Goal: Contribute content

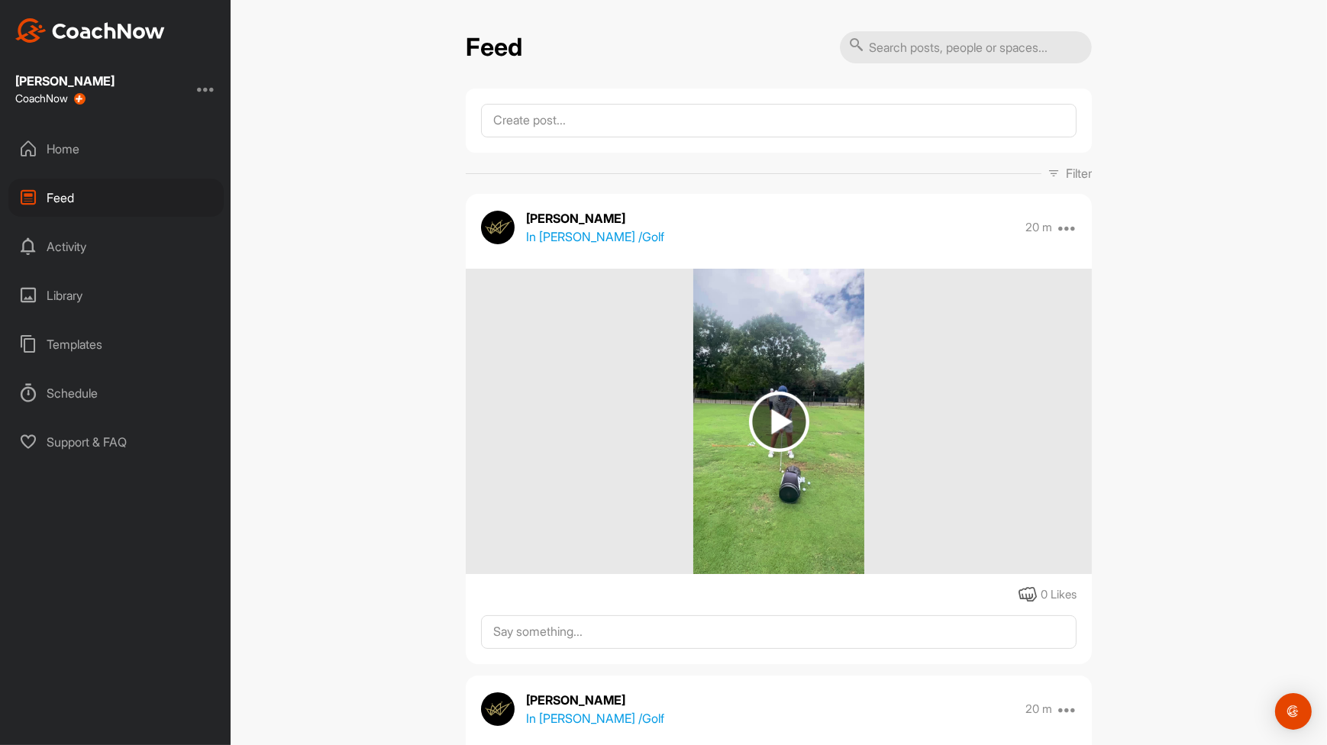
click at [53, 150] on div "Home" at bounding box center [115, 149] width 215 height 38
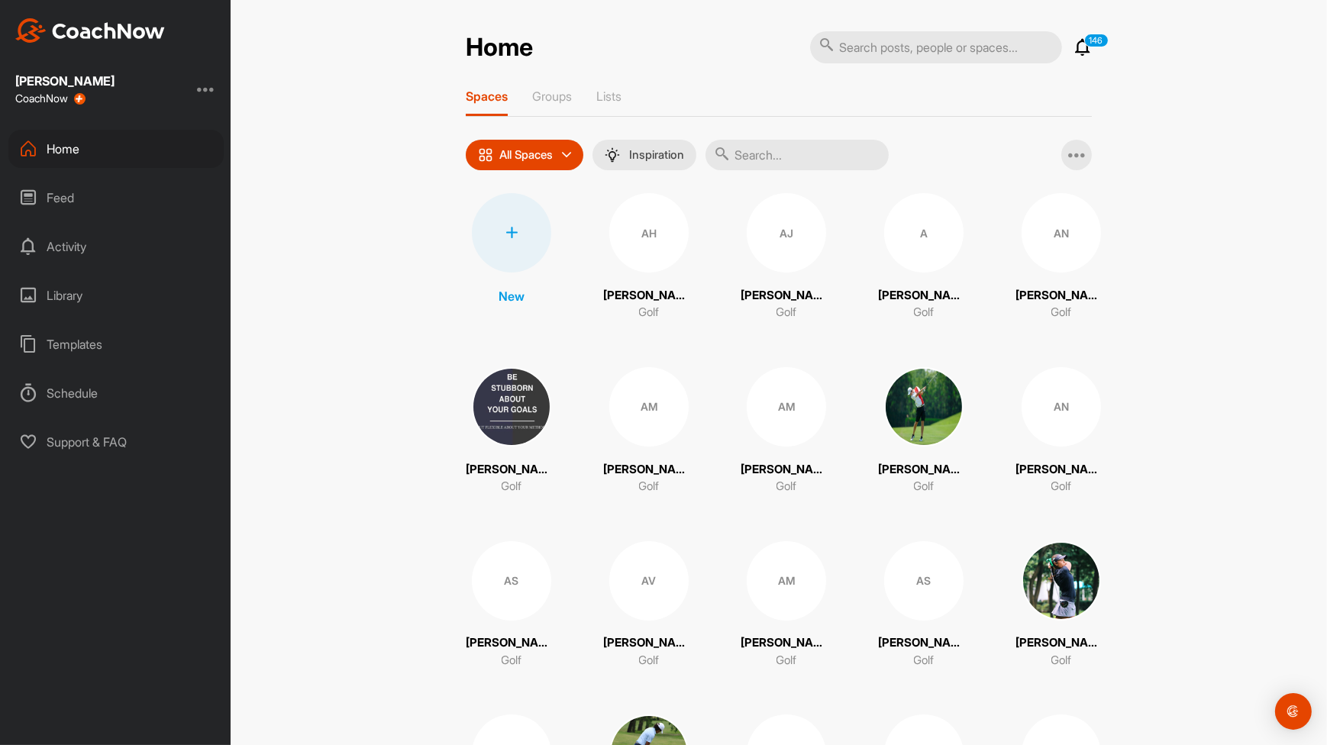
click at [773, 145] on input "text" at bounding box center [796, 155] width 183 height 31
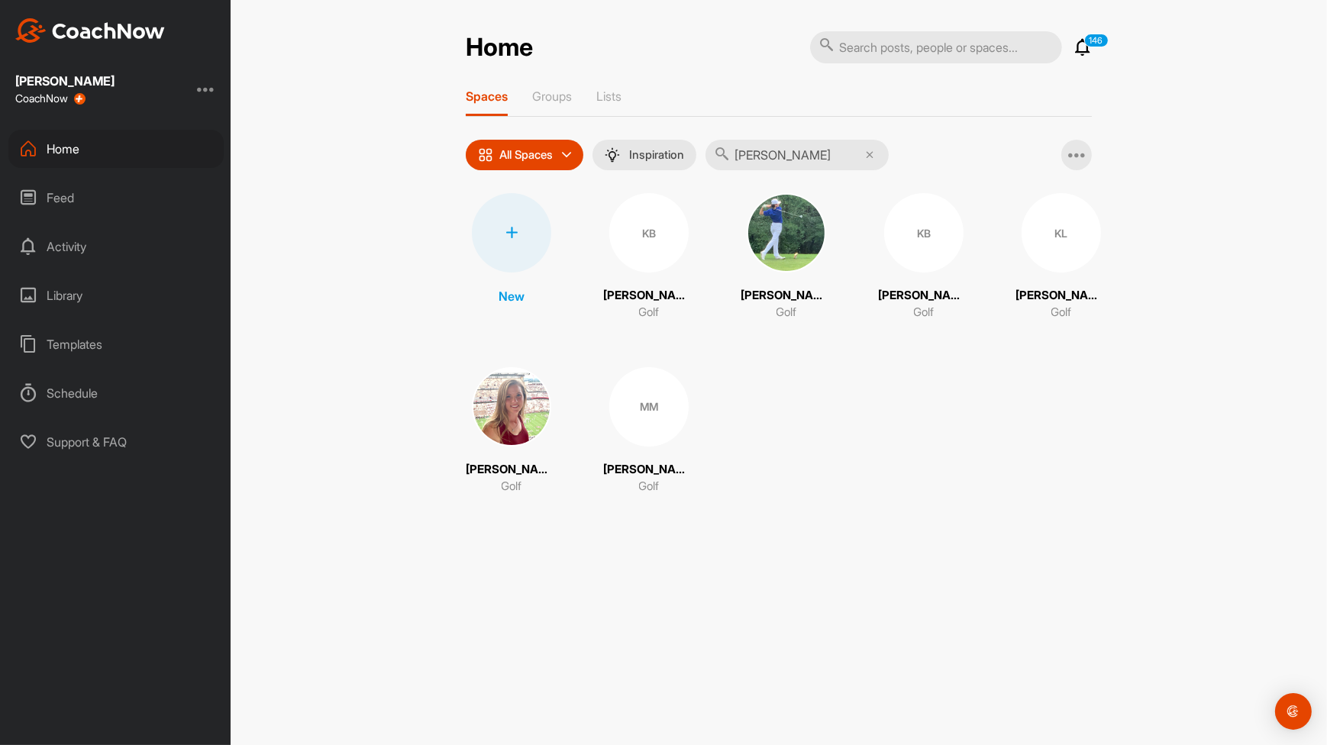
type input "[PERSON_NAME]"
click at [943, 258] on div "KB" at bounding box center [923, 232] width 79 height 79
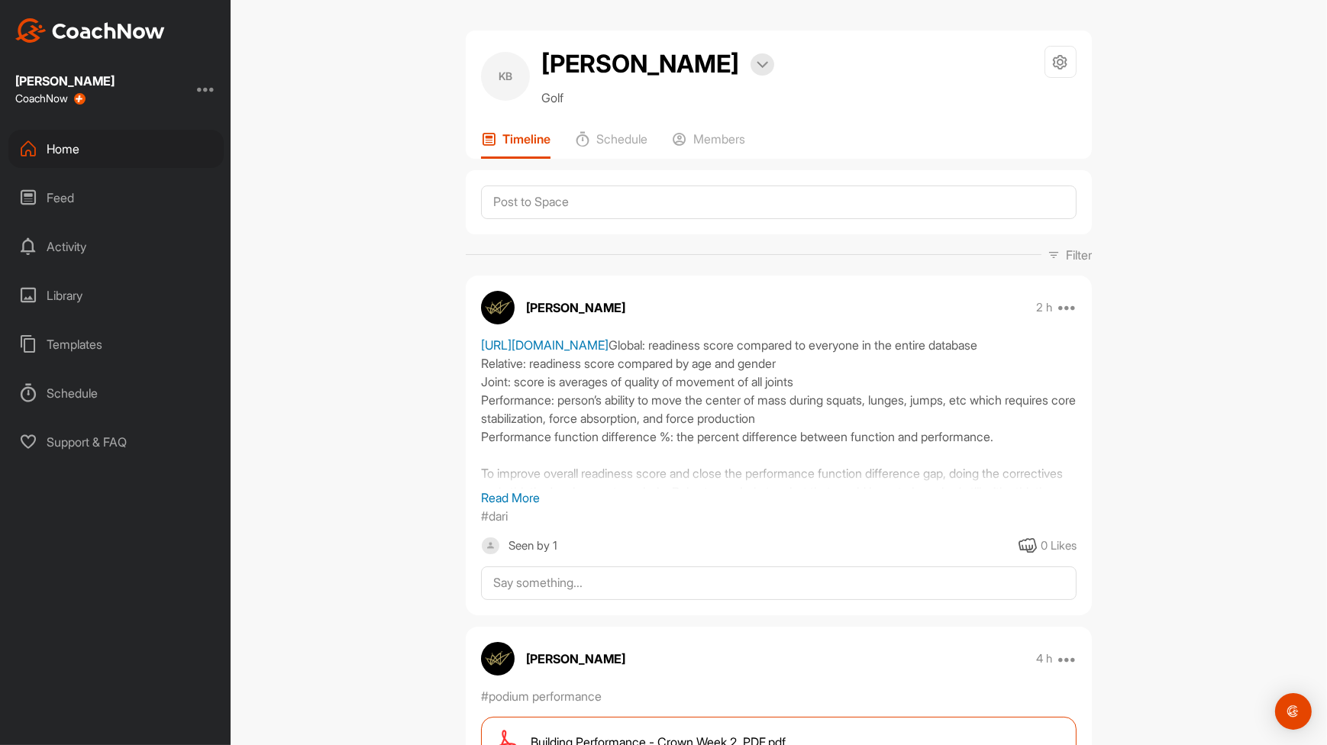
click at [608, 353] on link "[URL][DOMAIN_NAME]" at bounding box center [544, 344] width 127 height 15
click at [672, 369] on div "[URL][DOMAIN_NAME] Global: readiness score compared to everyone in the entire d…" at bounding box center [778, 412] width 595 height 153
click at [608, 353] on link "[URL][DOMAIN_NAME]" at bounding box center [544, 344] width 127 height 15
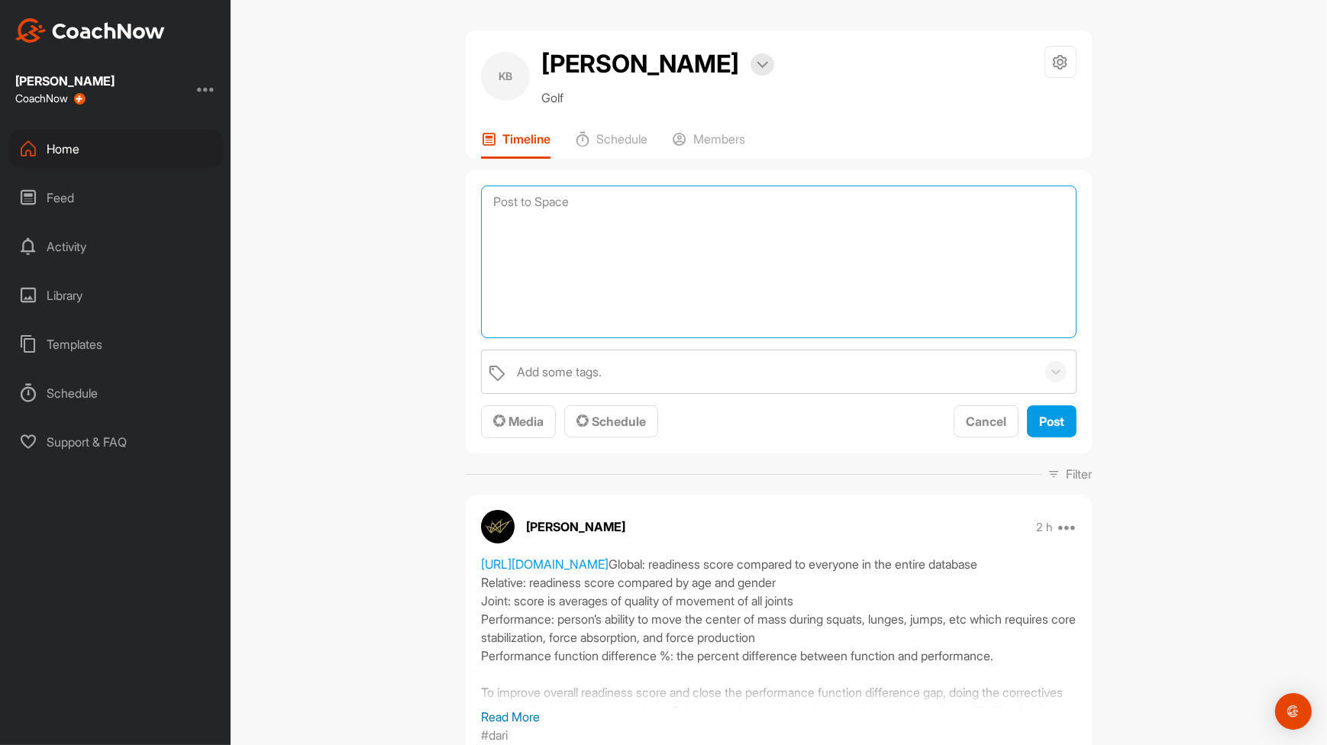
click at [696, 208] on textarea at bounding box center [778, 261] width 595 height 153
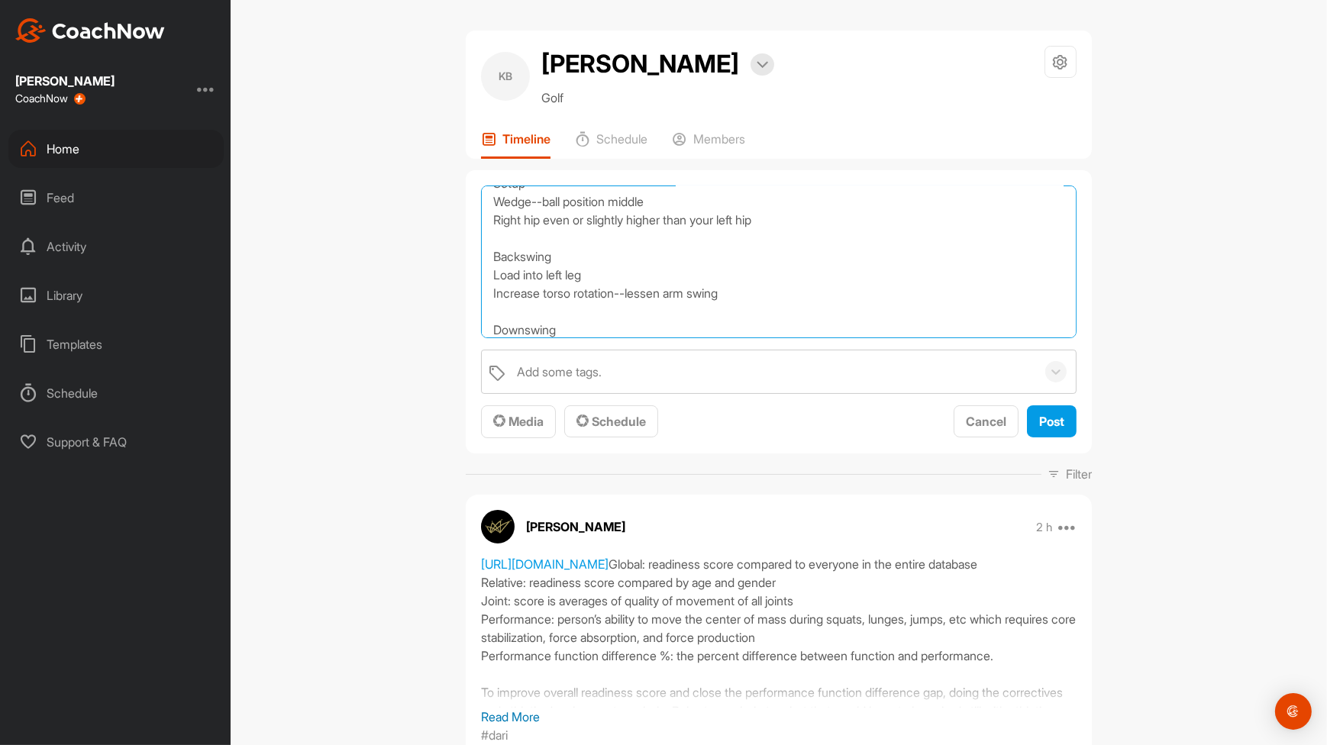
scroll to position [54, 0]
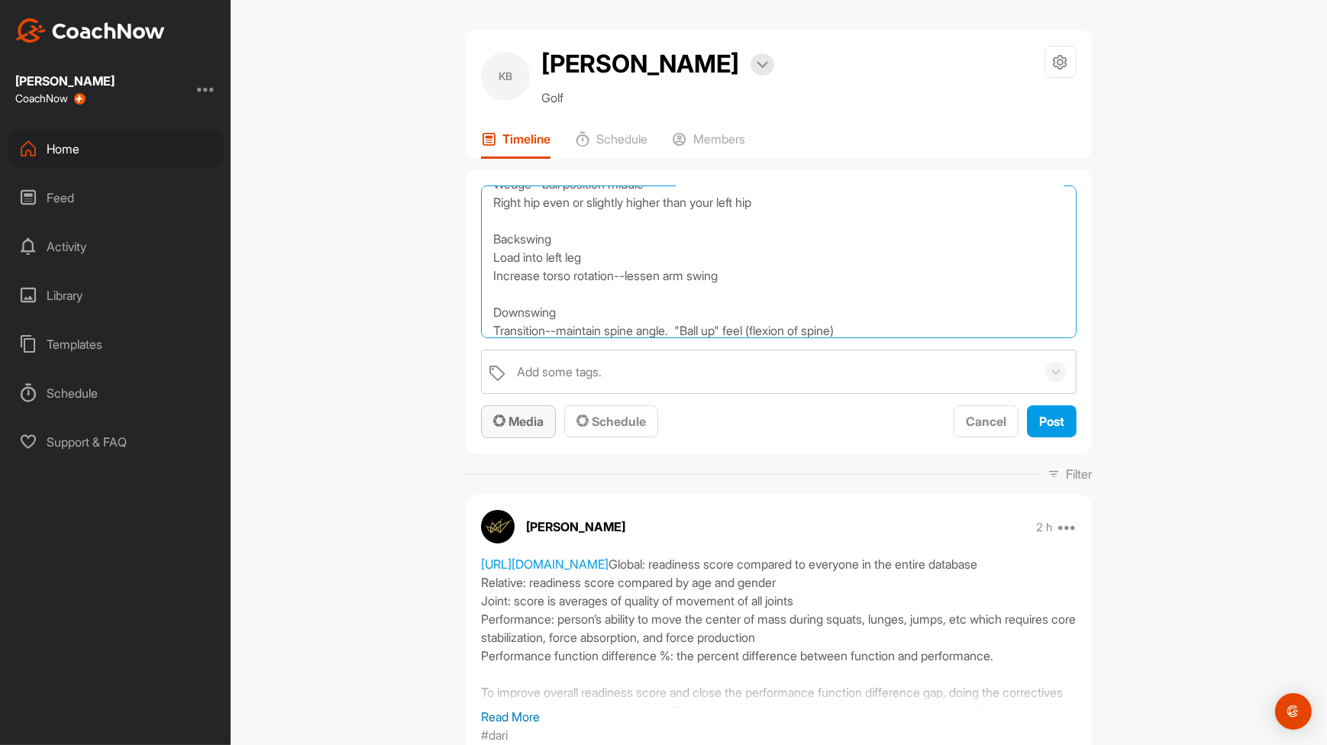
type textarea "Technical Setup Wedge--ball position middle Right hip even or slightly higher t…"
click at [508, 429] on div "Media" at bounding box center [518, 421] width 50 height 18
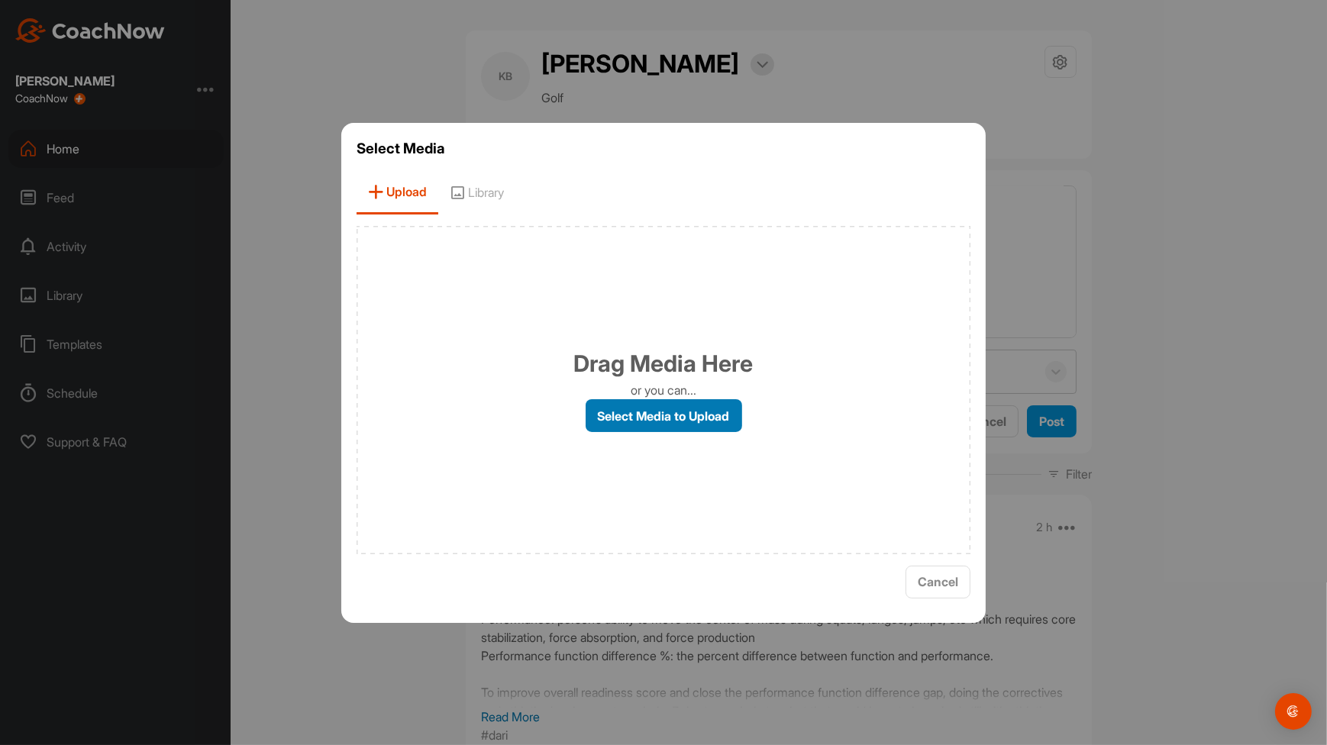
click at [632, 431] on label "Select Media to Upload" at bounding box center [663, 415] width 156 height 33
click at [0, 0] on input "Select Media to Upload" at bounding box center [0, 0] width 0 height 0
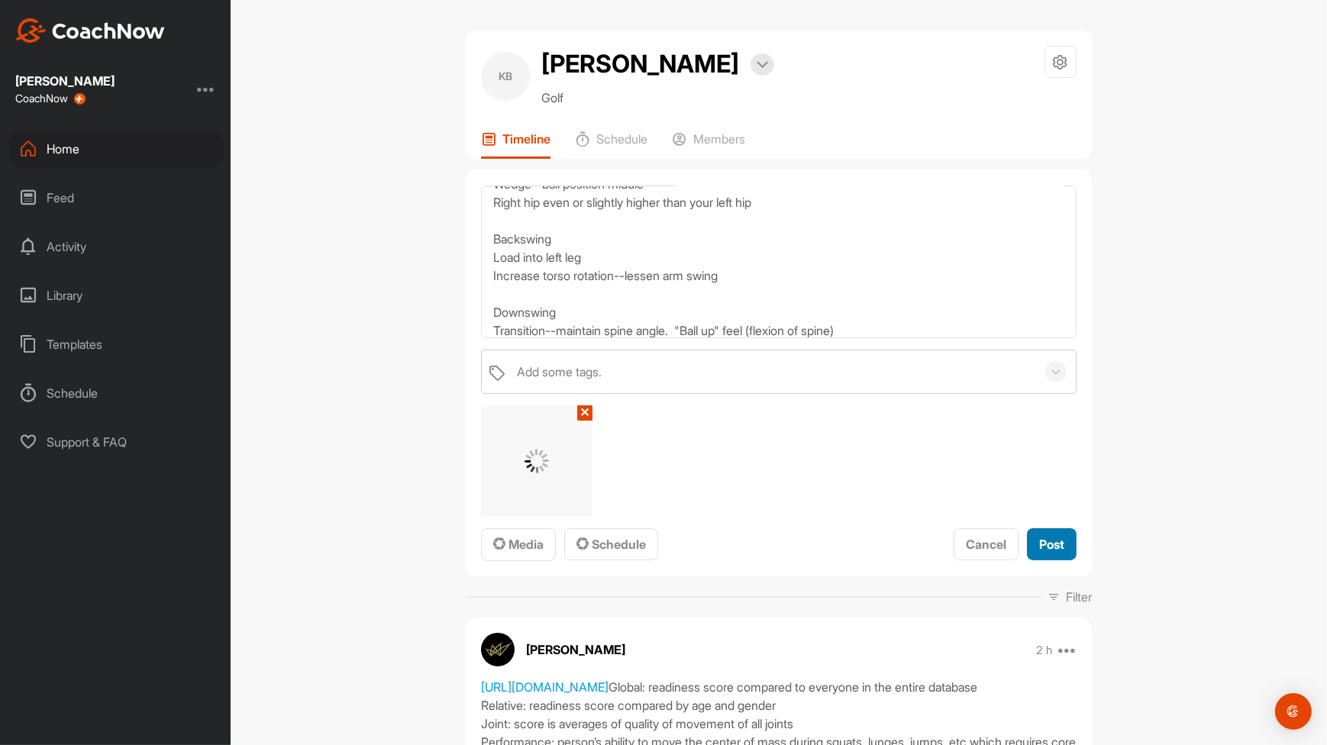
click at [1043, 540] on span "Post" at bounding box center [1051, 544] width 25 height 15
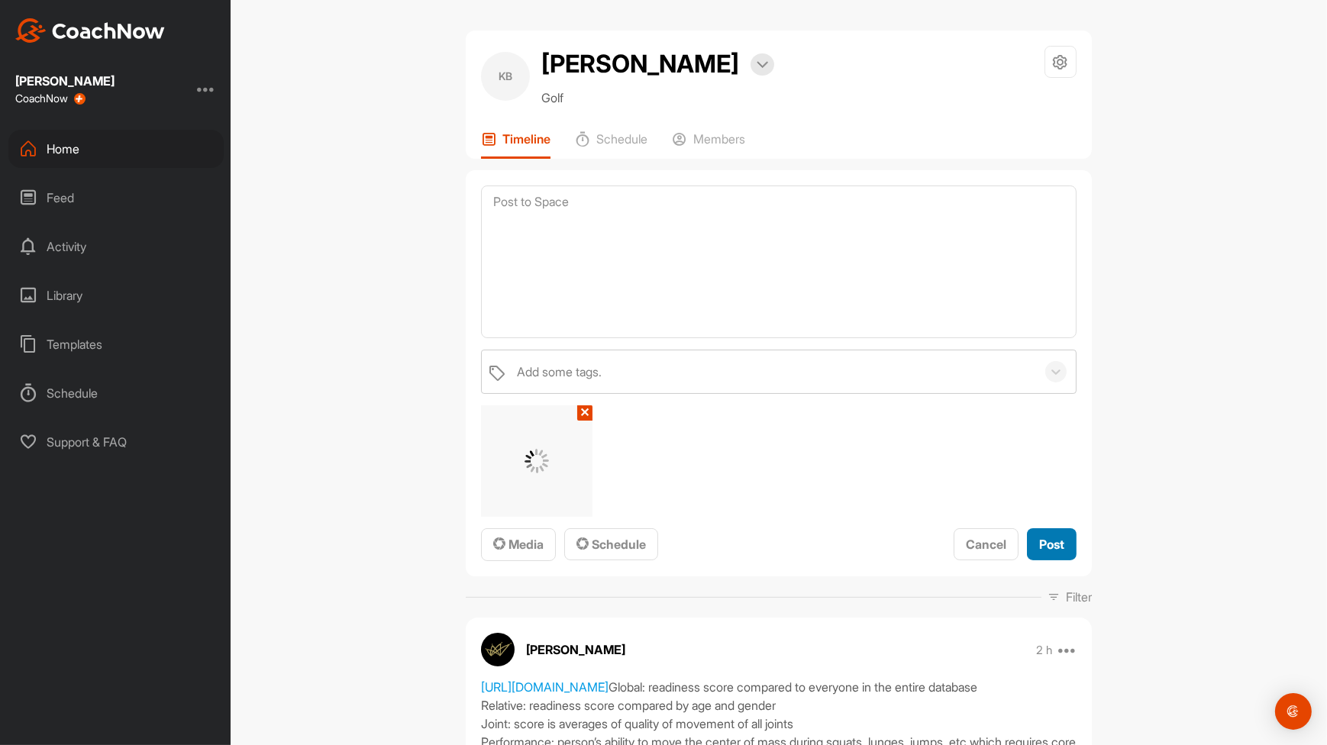
scroll to position [0, 0]
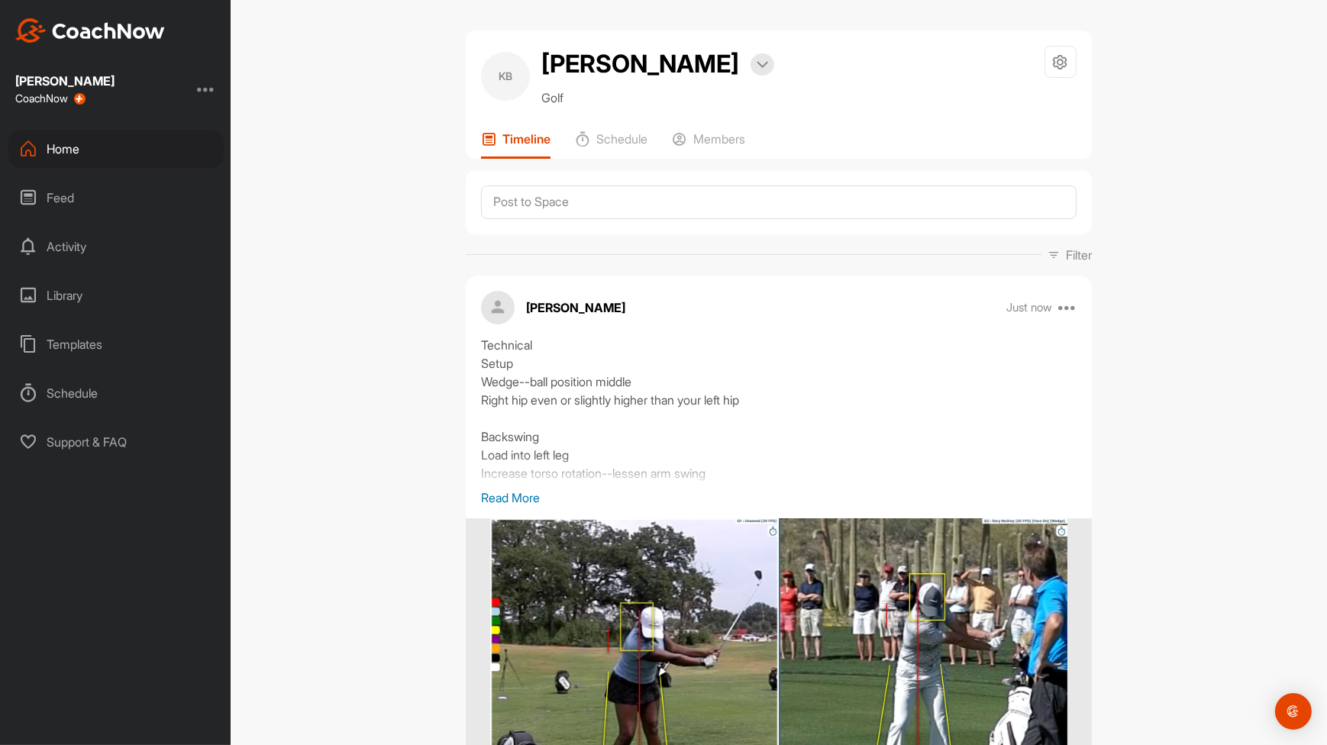
click at [508, 501] on p "Read More" at bounding box center [778, 498] width 595 height 18
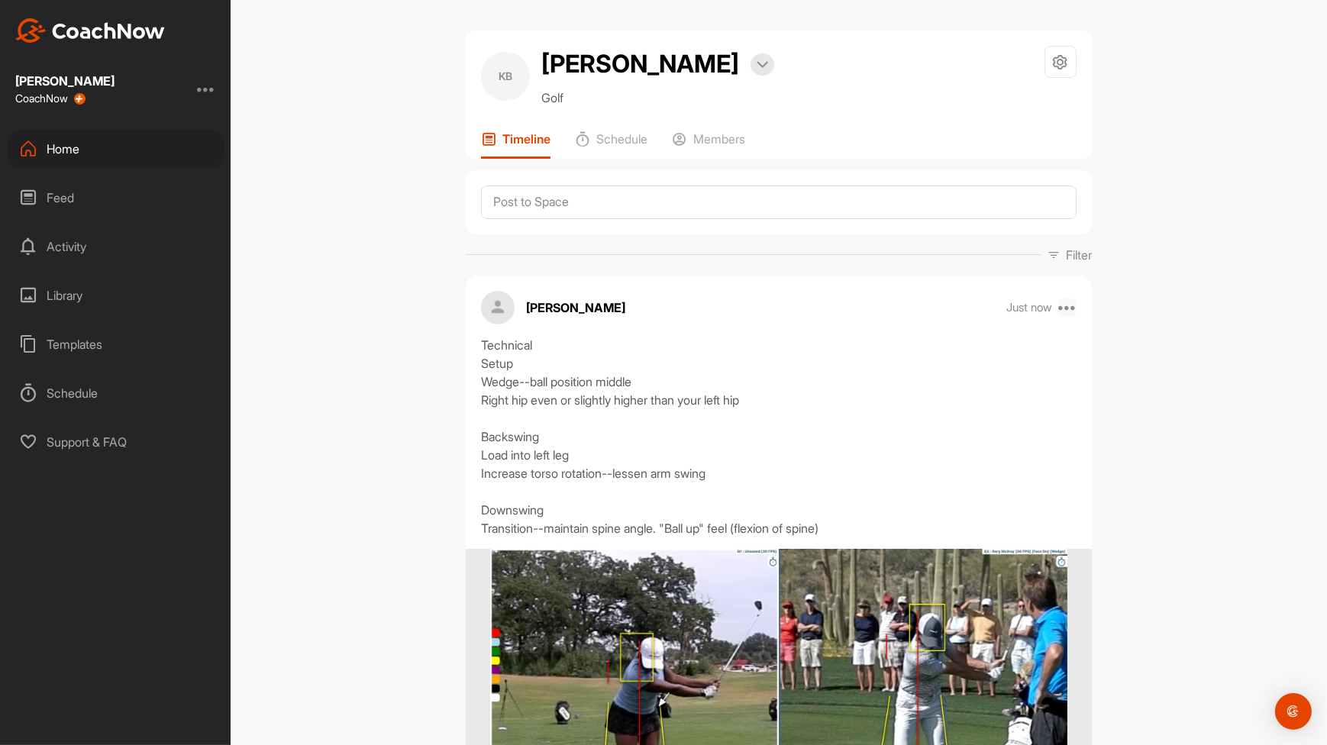
click at [1061, 306] on icon at bounding box center [1067, 307] width 18 height 18
click at [931, 357] on button "Edit" at bounding box center [973, 359] width 206 height 50
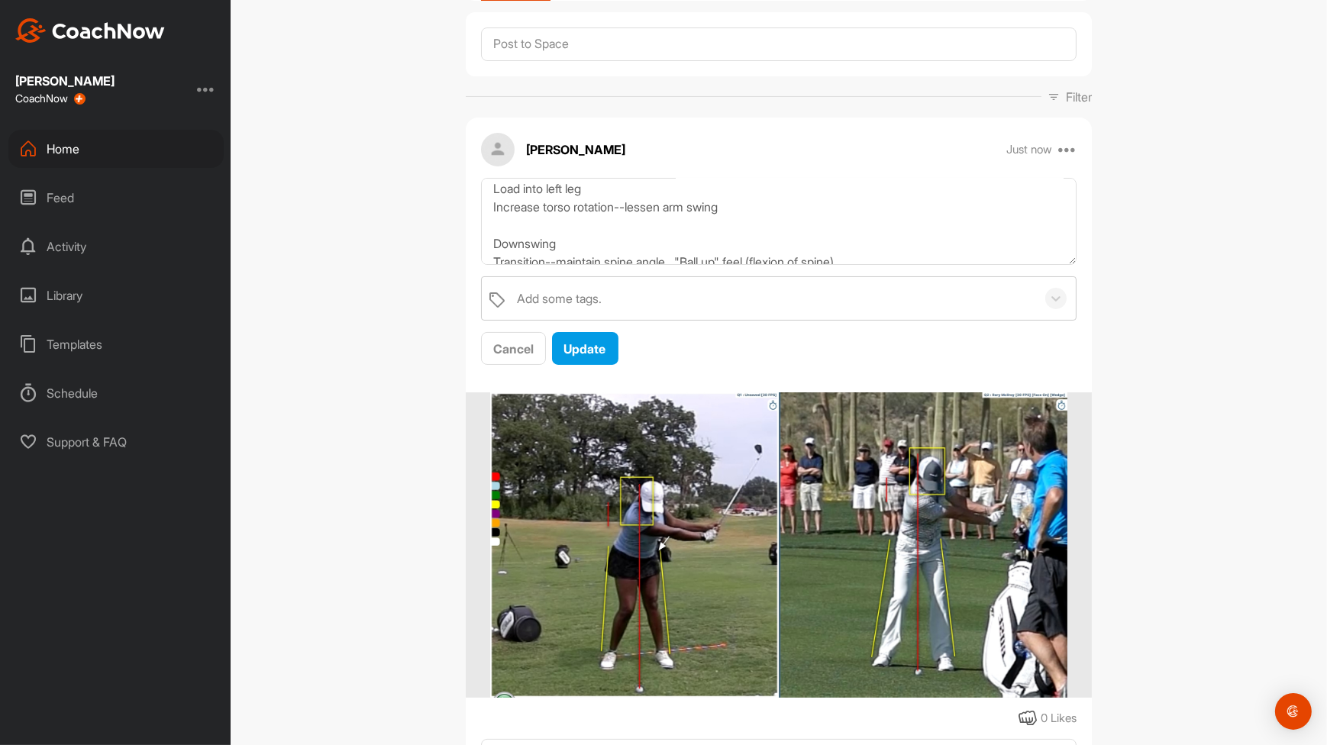
scroll to position [117, 0]
click at [676, 260] on textarea "Technical Setup Wedge--ball position middle Right hip even or slightly higher t…" at bounding box center [778, 222] width 595 height 88
type textarea "Technical Setup Wedge--ball position middle Right hip even or slightly higher t…"
click at [592, 344] on span "Update" at bounding box center [585, 348] width 42 height 15
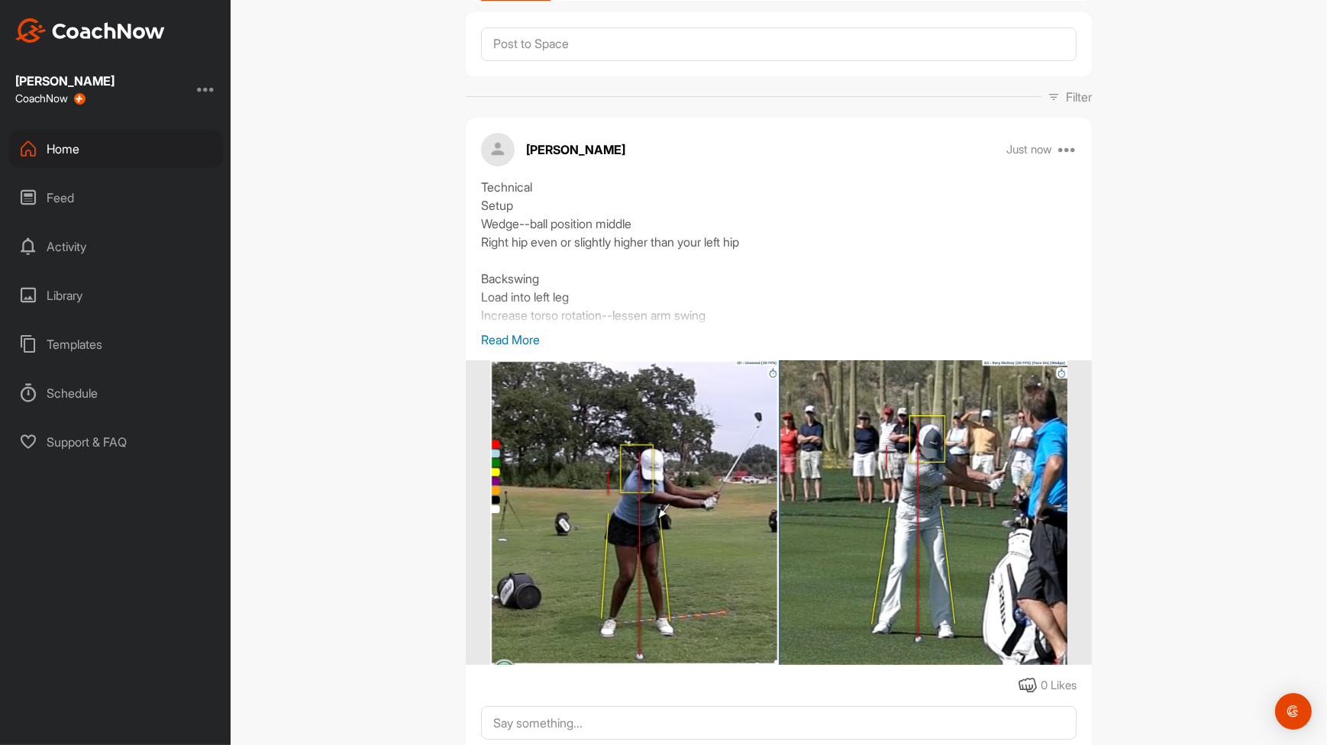
scroll to position [0, 0]
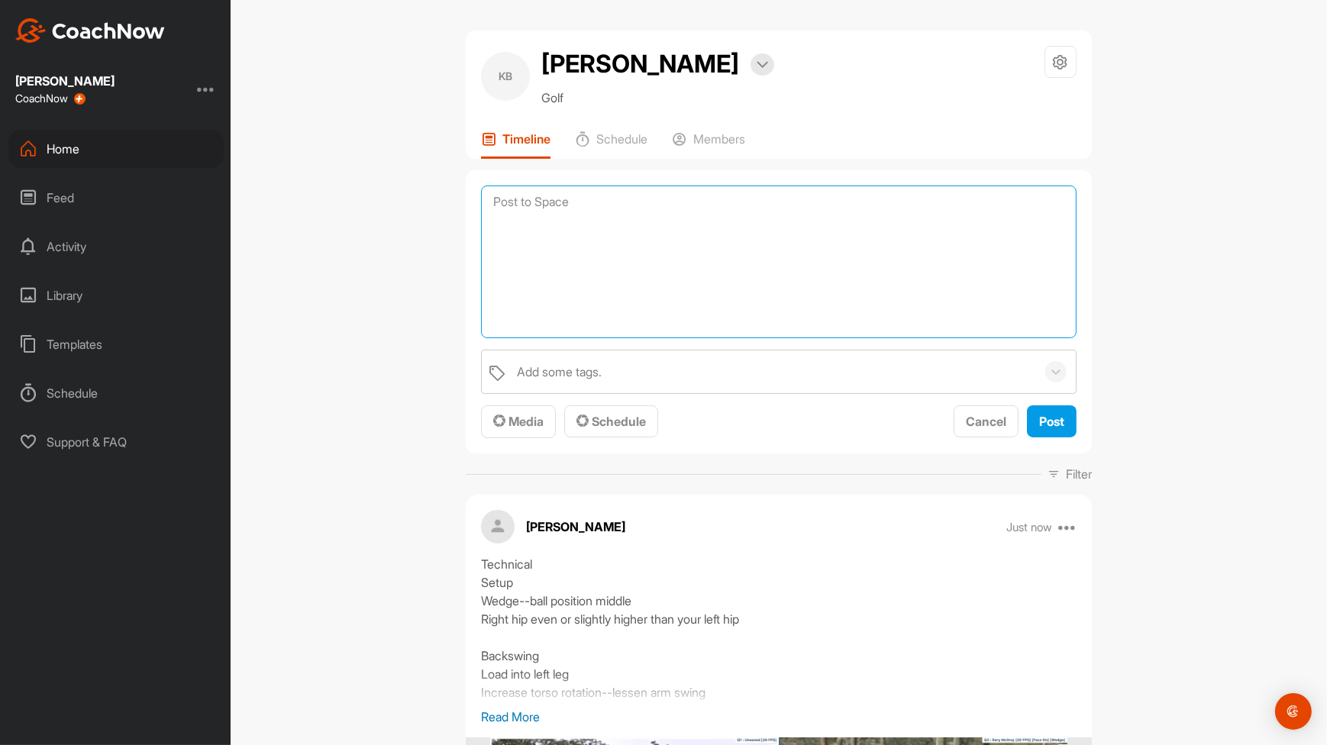
click at [724, 214] on textarea at bounding box center [778, 261] width 595 height 153
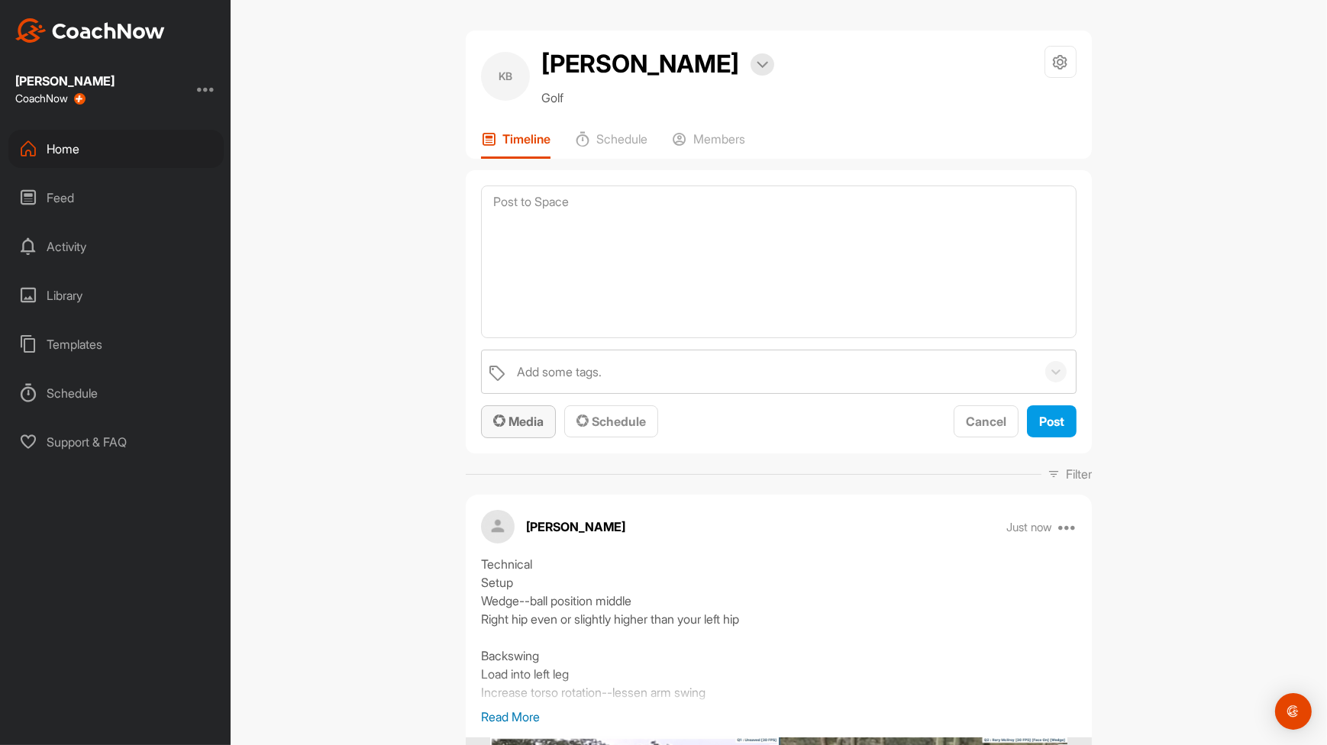
click at [514, 408] on button "Media" at bounding box center [518, 421] width 75 height 33
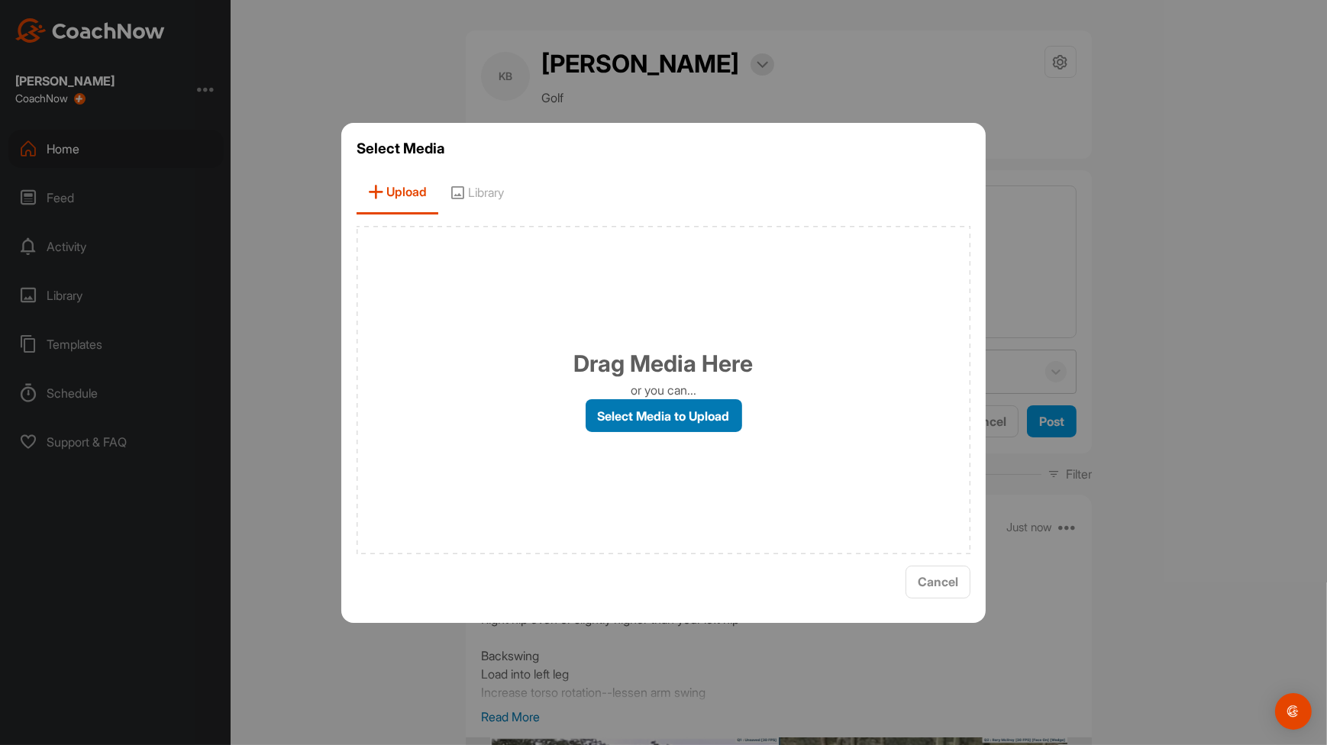
click at [622, 412] on label "Select Media to Upload" at bounding box center [663, 415] width 156 height 33
click at [0, 0] on input "Select Media to Upload" at bounding box center [0, 0] width 0 height 0
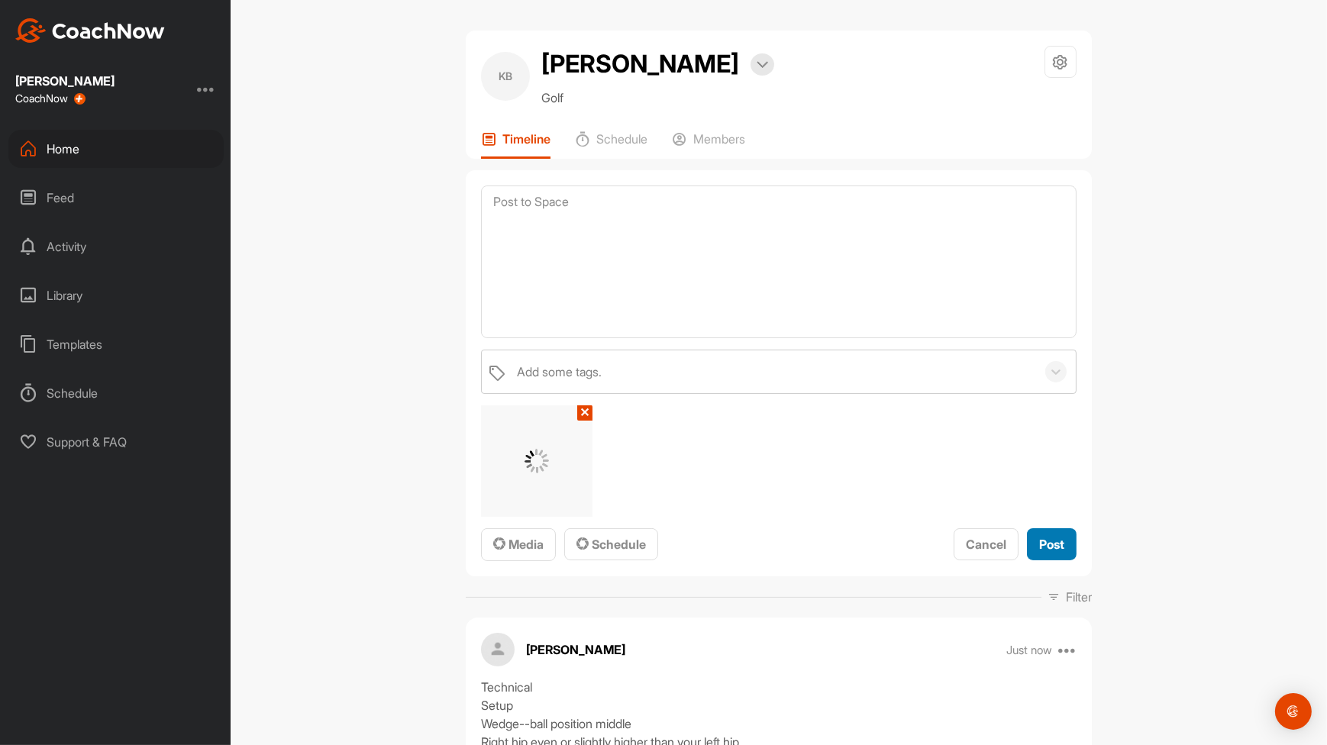
click at [1062, 553] on button "Post" at bounding box center [1052, 544] width 50 height 33
